Goal: Task Accomplishment & Management: Manage account settings

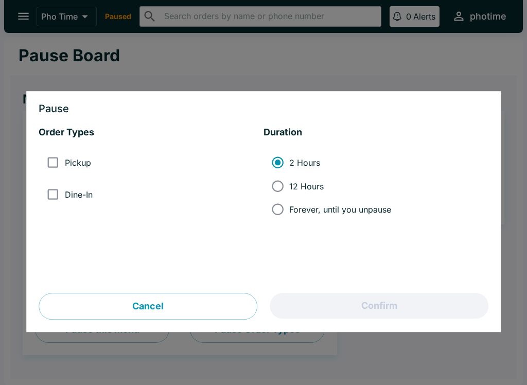
click at [53, 169] on input "Pickup" at bounding box center [52, 162] width 23 height 23
checkbox input "true"
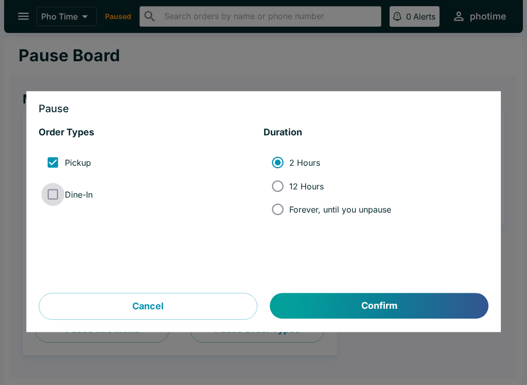
click at [56, 197] on input "Dine-In" at bounding box center [52, 194] width 23 height 23
checkbox input "true"
click at [320, 299] on button "Confirm" at bounding box center [379, 306] width 218 height 26
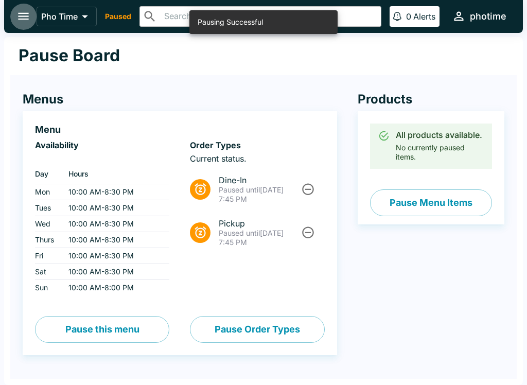
click at [27, 9] on button "open drawer" at bounding box center [23, 16] width 26 height 26
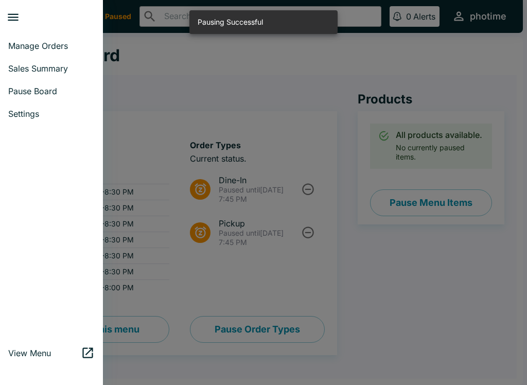
click at [36, 82] on link "Pause Board" at bounding box center [51, 91] width 103 height 23
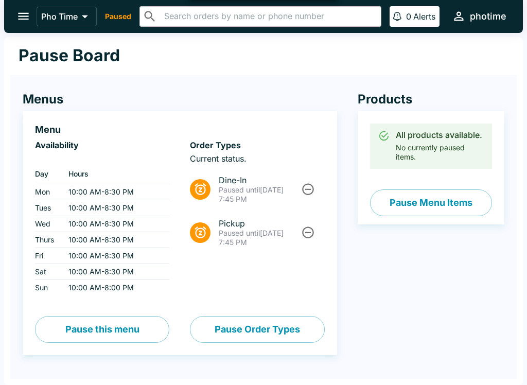
click at [412, 202] on button "Pause Menu Items" at bounding box center [431, 202] width 122 height 27
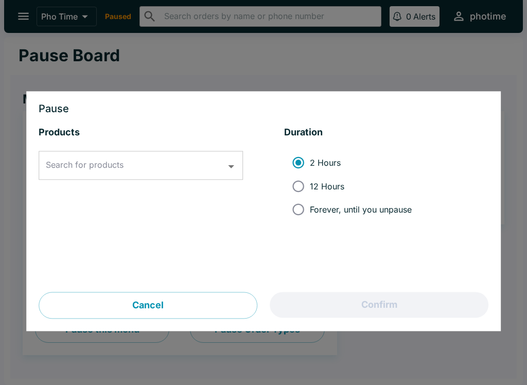
click at [205, 308] on button "Cancel" at bounding box center [148, 305] width 219 height 27
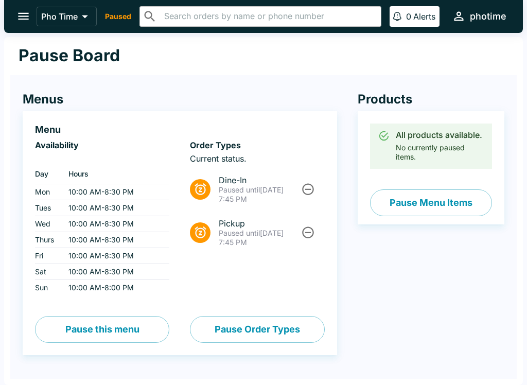
click at [200, 183] on icon at bounding box center [200, 189] width 14 height 14
click at [310, 190] on icon "Unpause" at bounding box center [308, 189] width 14 height 14
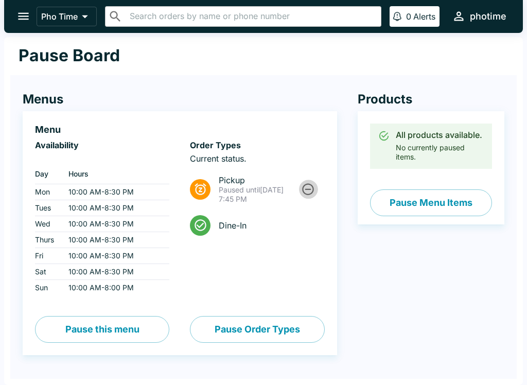
click at [314, 189] on icon "Unpause" at bounding box center [309, 189] width 12 height 12
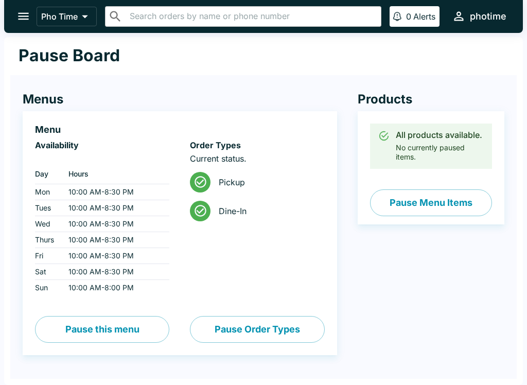
click at [306, 184] on span "Pickup" at bounding box center [267, 182] width 97 height 10
click at [25, 27] on button "open drawer" at bounding box center [23, 16] width 26 height 26
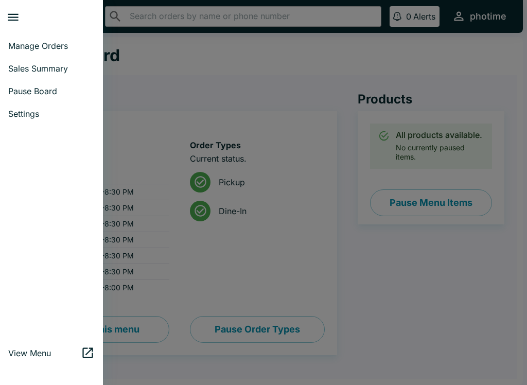
click at [25, 15] on button "close drawer" at bounding box center [13, 17] width 26 height 26
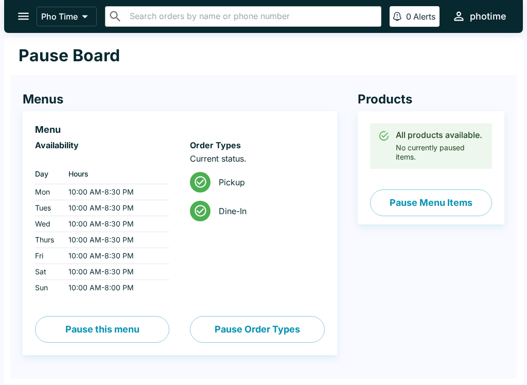
click at [24, 4] on button "open drawer" at bounding box center [23, 16] width 26 height 26
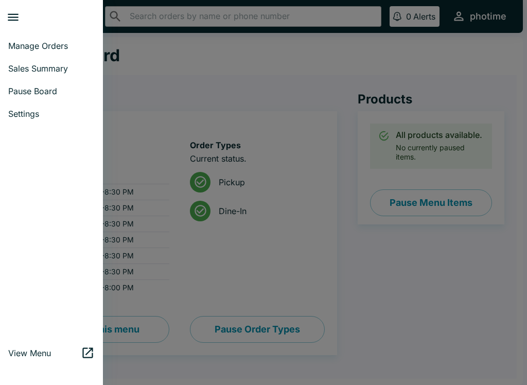
click at [34, 47] on span "Manage Orders" at bounding box center [51, 46] width 86 height 10
